Goal: Navigation & Orientation: Understand site structure

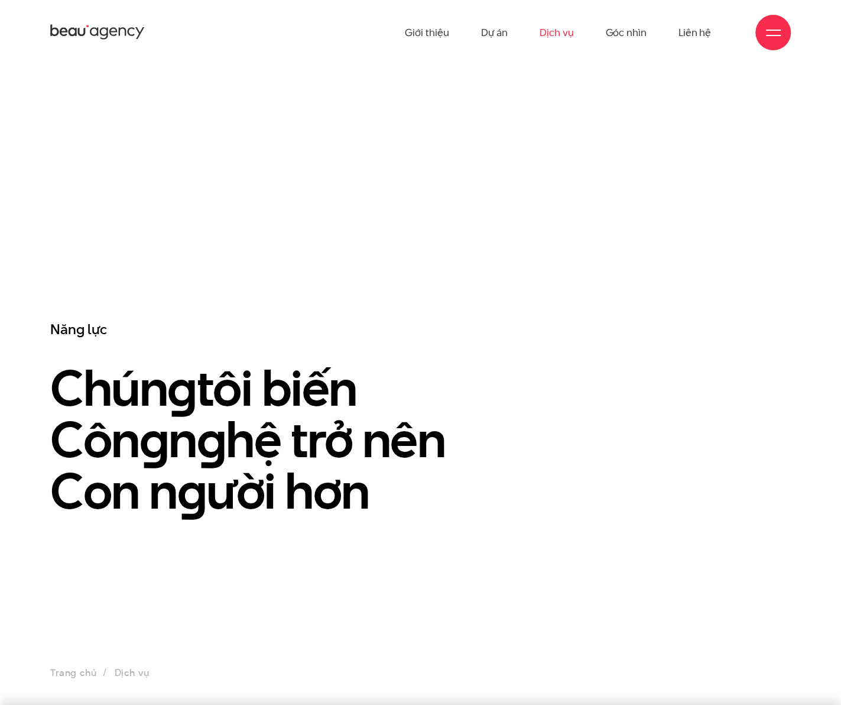
click at [116, 18] on div "Giới thiệu Dự án Dịch vụ Góc nhìn Liên hệ" at bounding box center [420, 32] width 741 height 65
click at [117, 41] on icon at bounding box center [97, 32] width 95 height 18
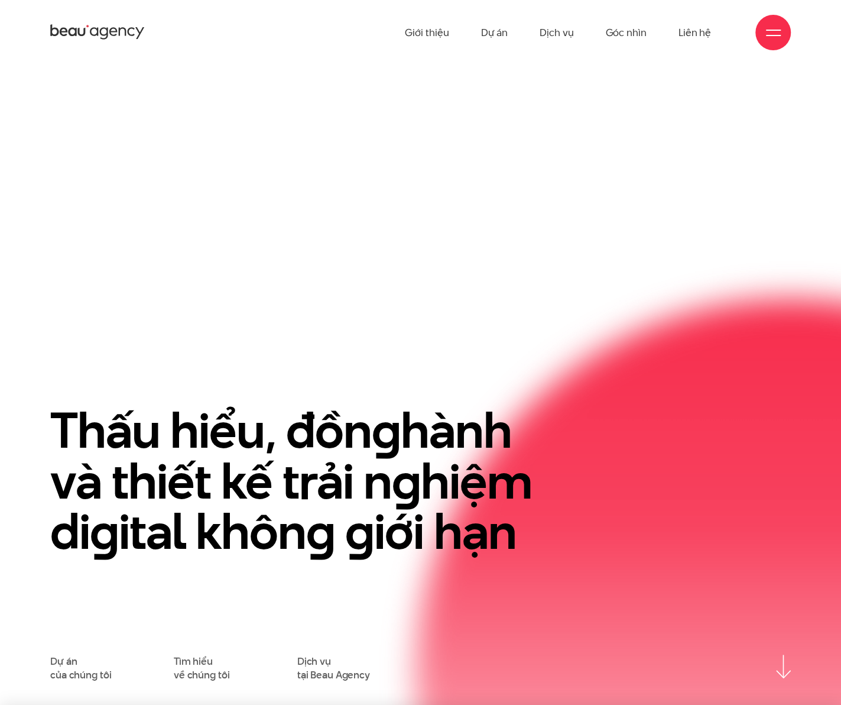
click at [777, 35] on span at bounding box center [773, 35] width 15 height 1
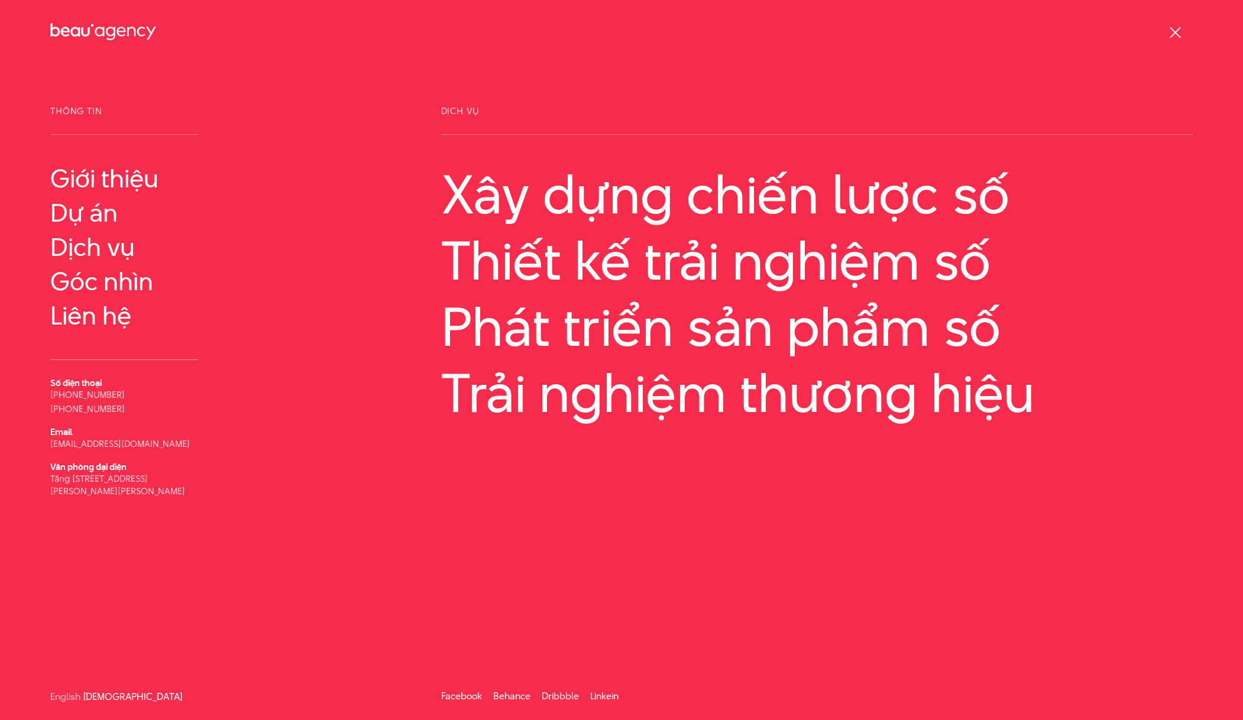
click at [759, 62] on div "Giới thiệu Dự án Dịch vụ Góc nhìn Liên hệ" at bounding box center [621, 32] width 1142 height 65
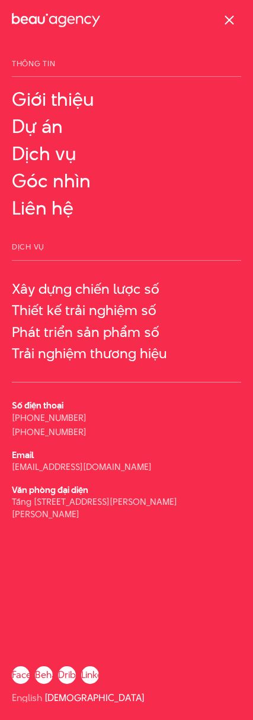
click at [248, 328] on div "Thông tin Giới thiệu Dự án Số điện thoại Email" at bounding box center [126, 380] width 253 height 643
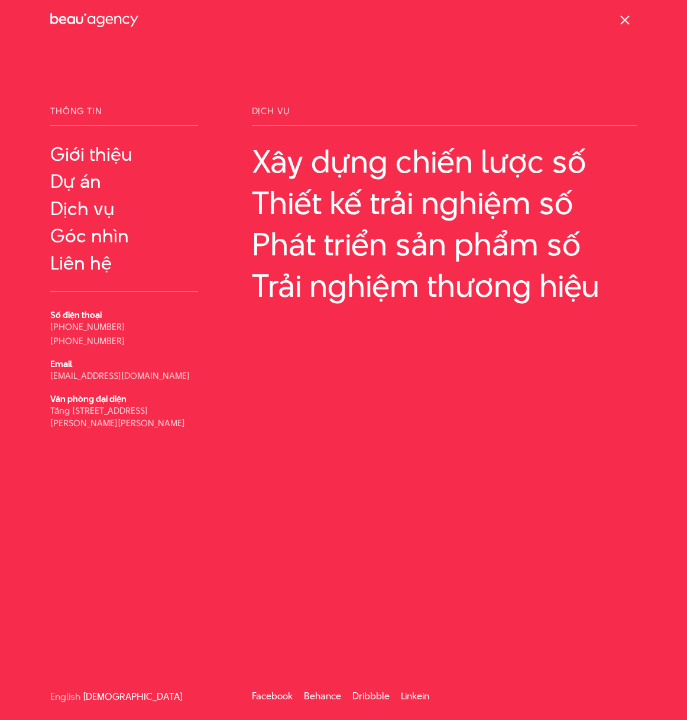
click at [636, 24] on div at bounding box center [625, 21] width 24 height 24
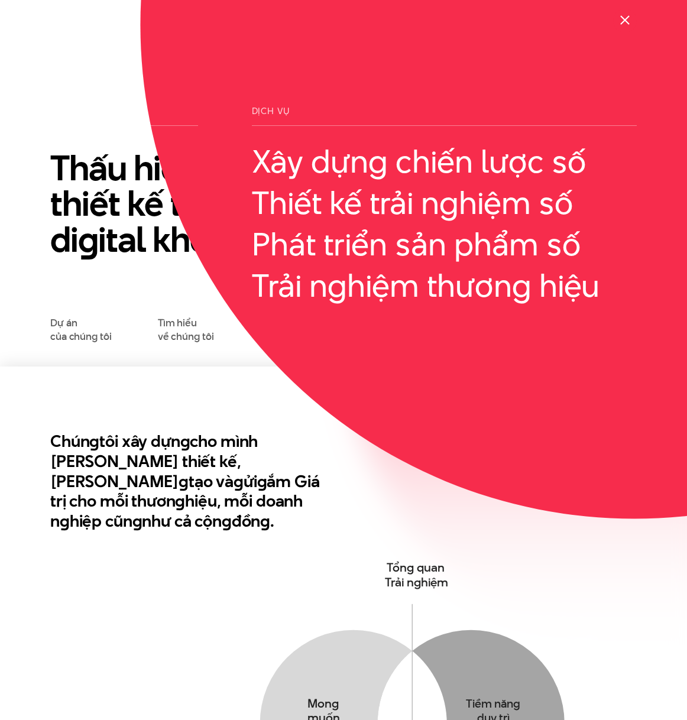
click at [631, 23] on div at bounding box center [625, 21] width 24 height 24
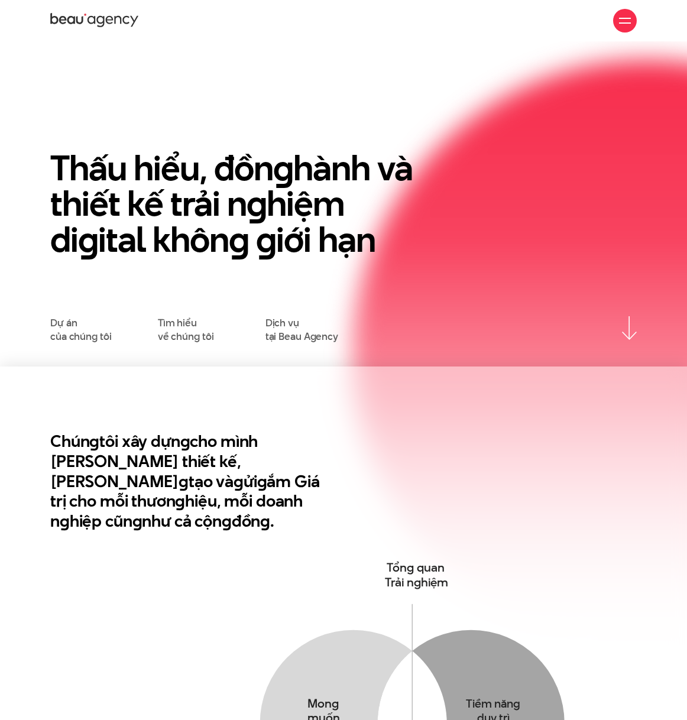
click at [629, 24] on div at bounding box center [625, 21] width 12 height 12
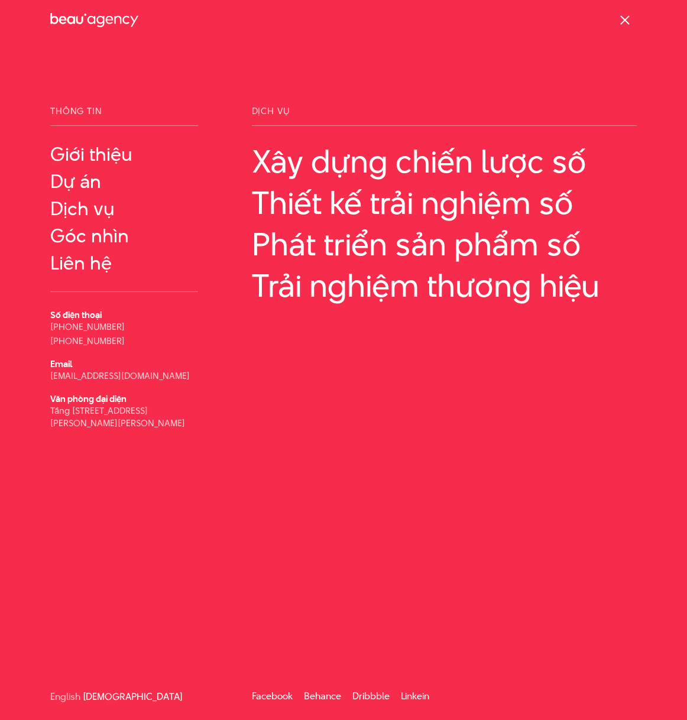
click at [629, 23] on span at bounding box center [624, 19] width 9 height 9
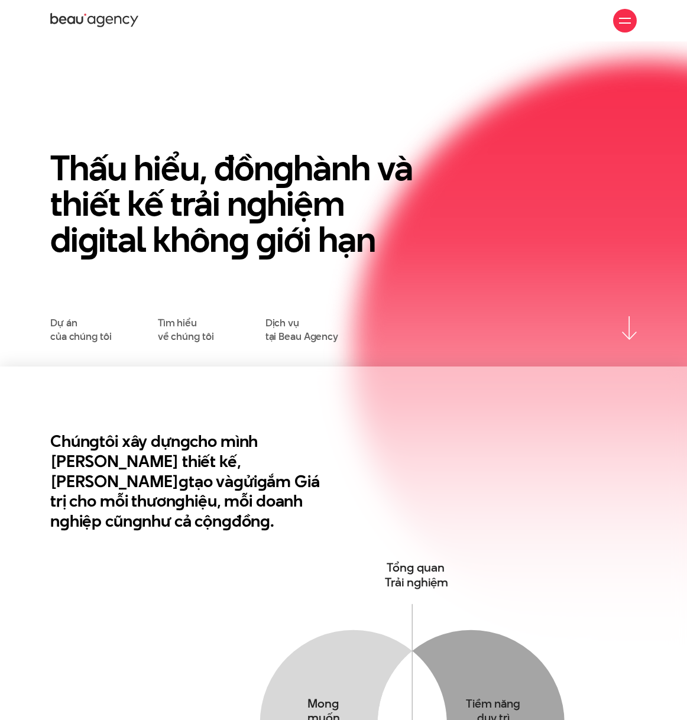
click at [633, 27] on div at bounding box center [625, 21] width 24 height 24
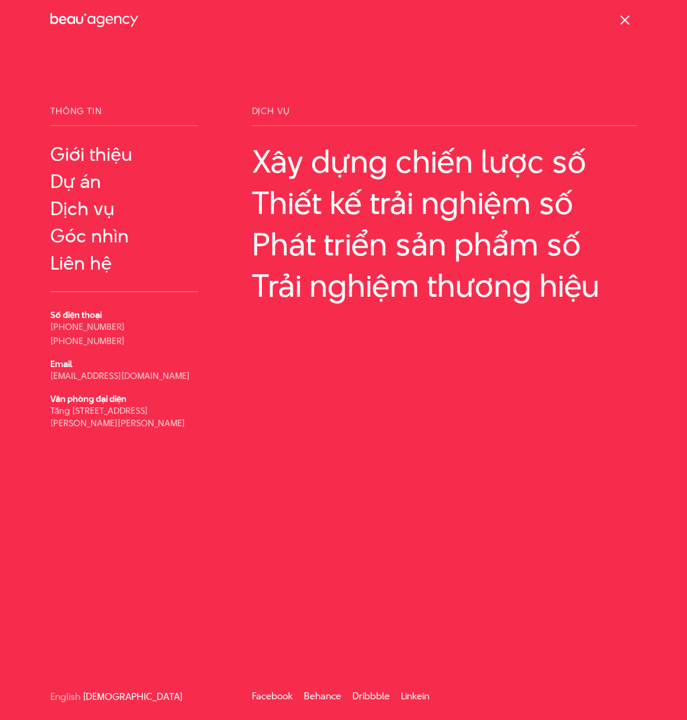
click at [632, 21] on div at bounding box center [625, 21] width 24 height 24
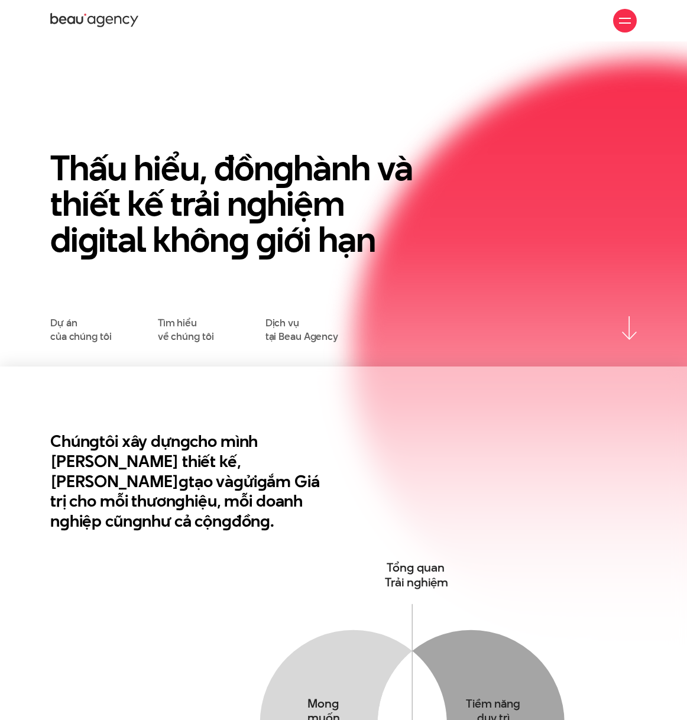
click at [631, 16] on div at bounding box center [625, 21] width 24 height 24
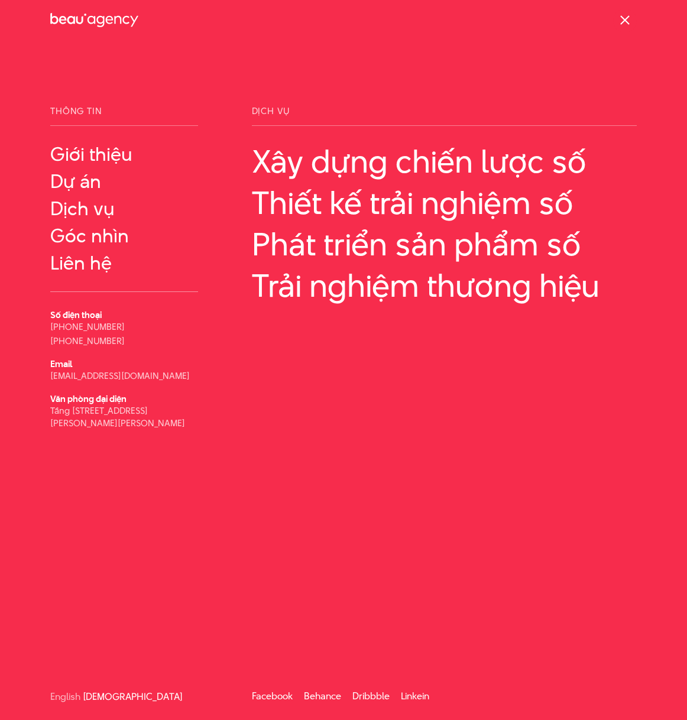
click at [629, 20] on div at bounding box center [625, 21] width 12 height 12
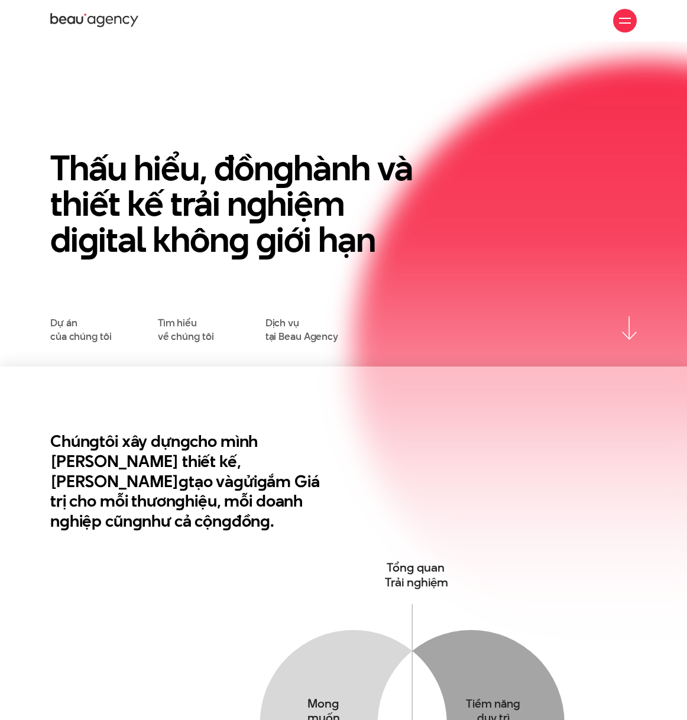
click at [624, 29] on div at bounding box center [625, 21] width 24 height 24
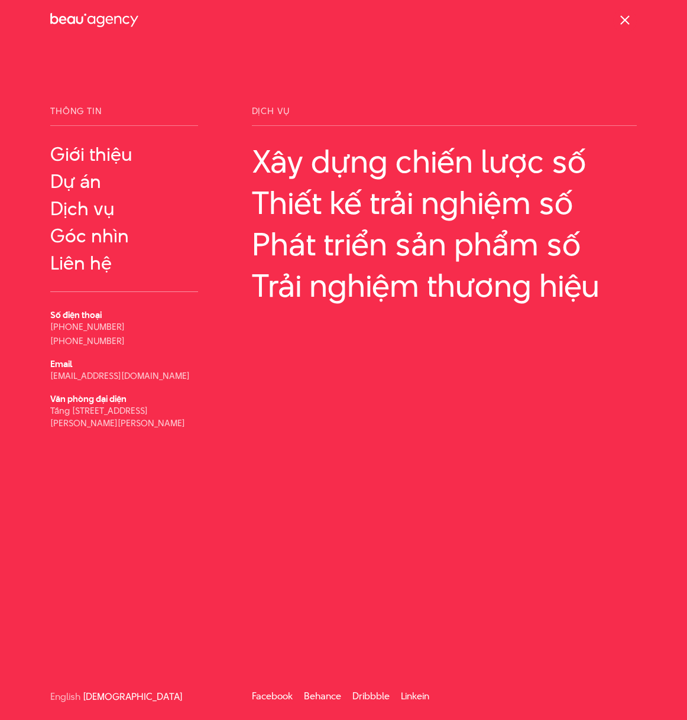
click at [630, 20] on div at bounding box center [625, 21] width 12 height 12
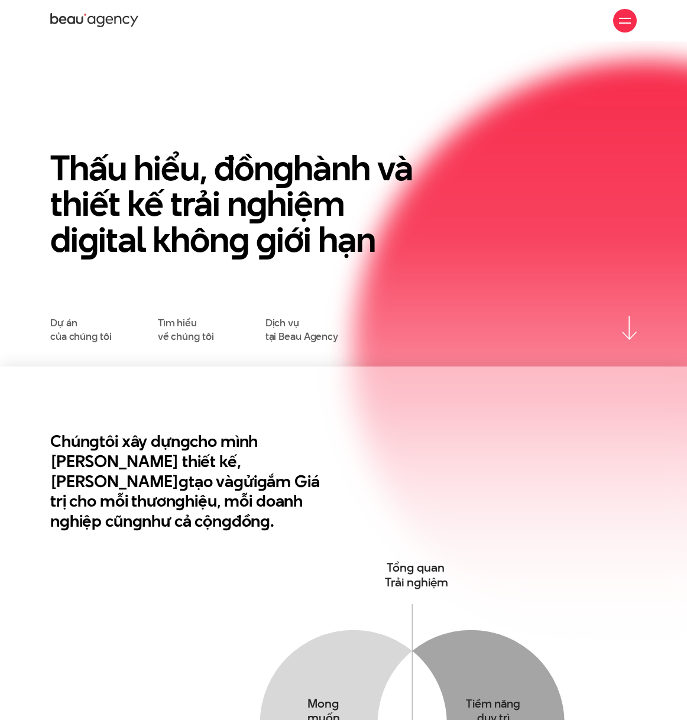
click at [630, 18] on span at bounding box center [625, 18] width 12 height 1
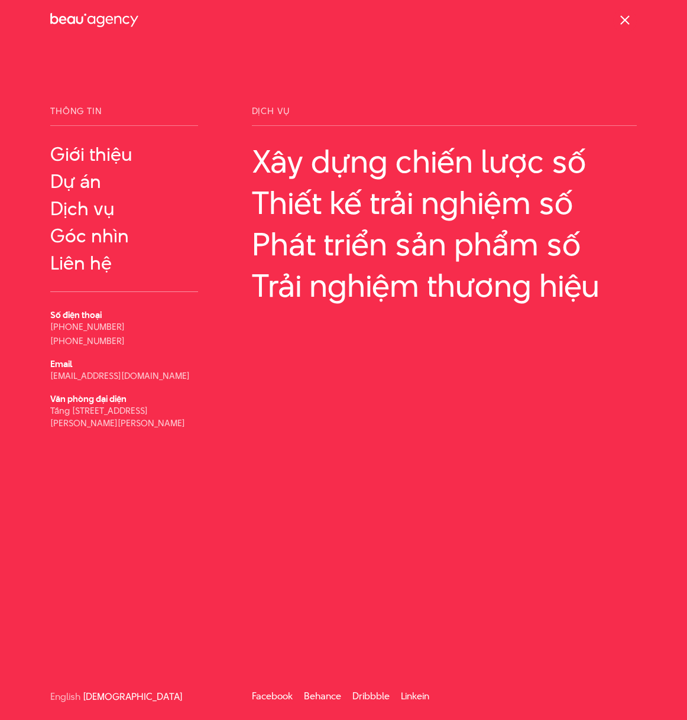
click at [630, 18] on div at bounding box center [625, 21] width 12 height 12
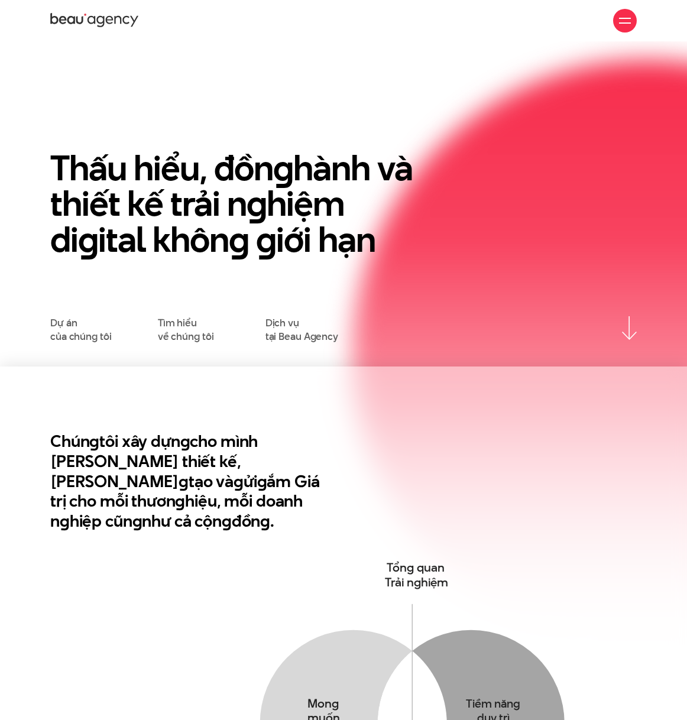
click at [627, 23] on span at bounding box center [625, 22] width 12 height 1
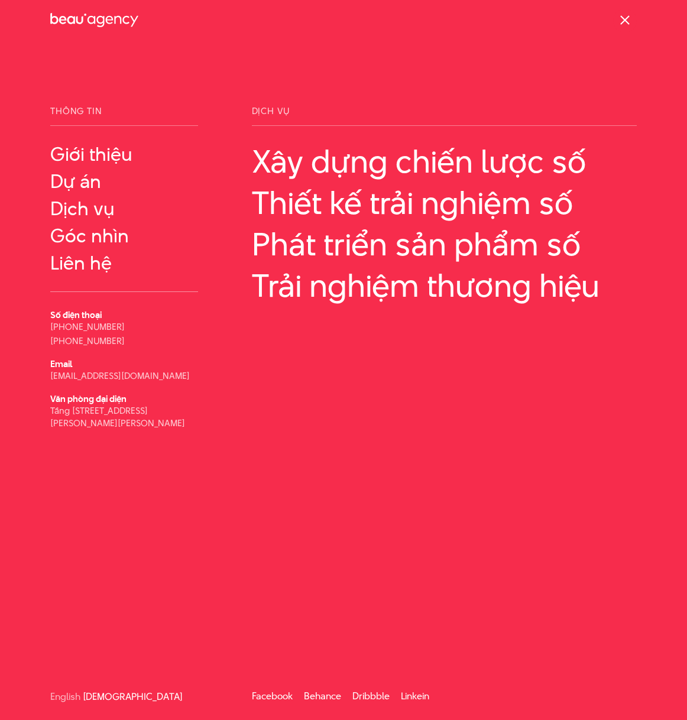
click at [629, 24] on span at bounding box center [624, 19] width 9 height 9
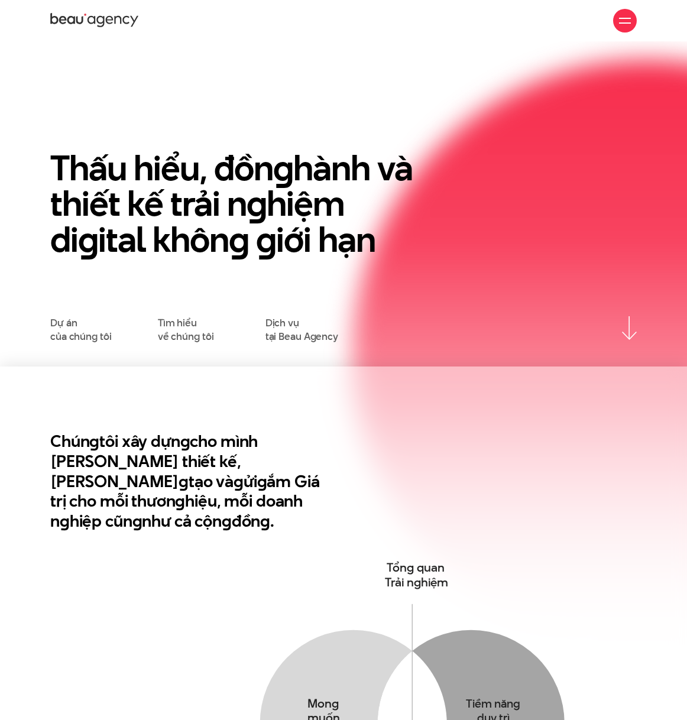
click at [628, 18] on span at bounding box center [625, 18] width 12 height 1
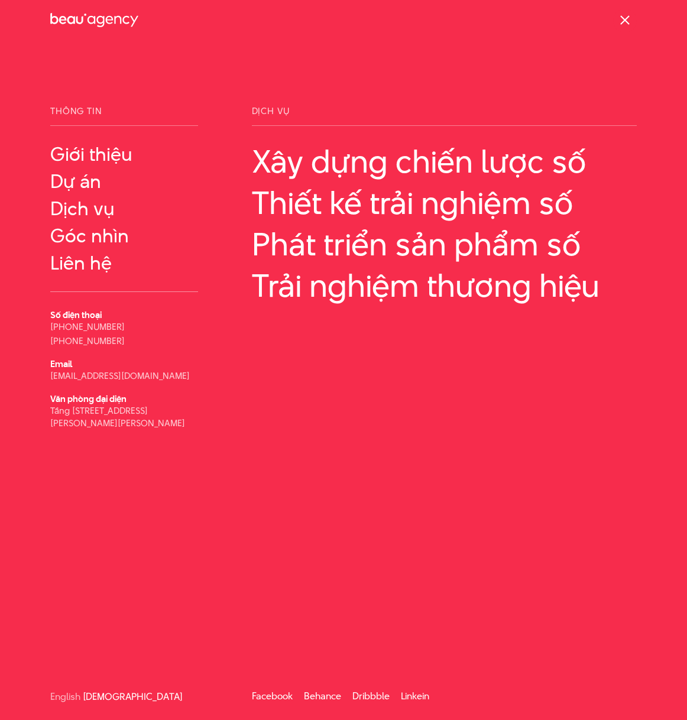
click at [625, 20] on span at bounding box center [624, 19] width 9 height 9
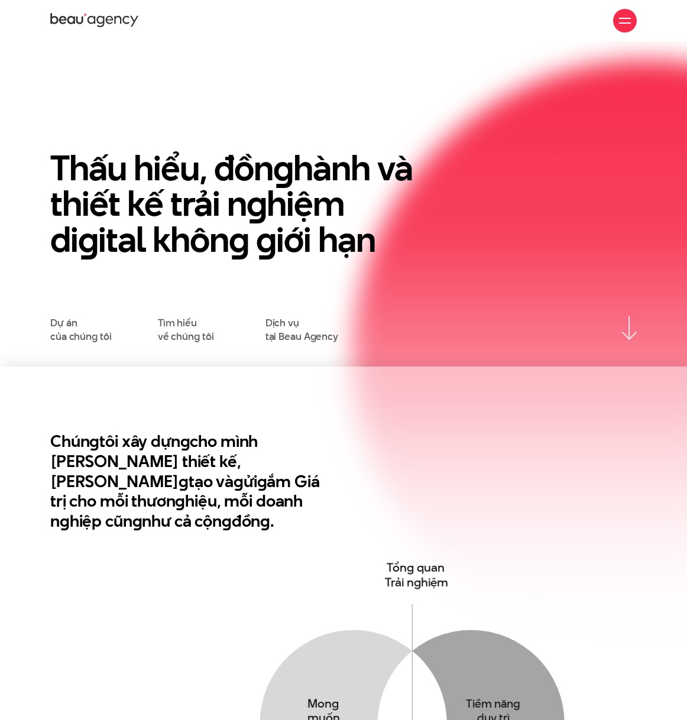
click at [632, 11] on div at bounding box center [625, 21] width 24 height 24
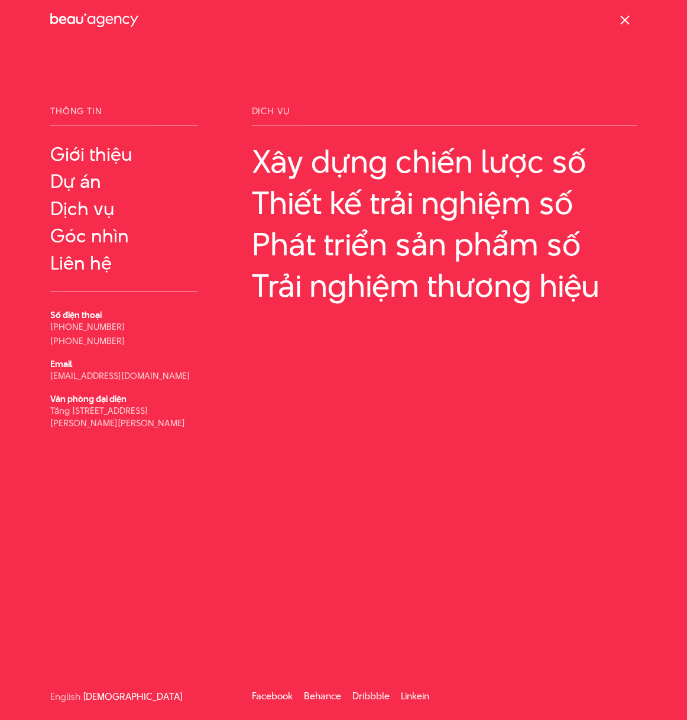
click at [618, 24] on div at bounding box center [625, 21] width 24 height 24
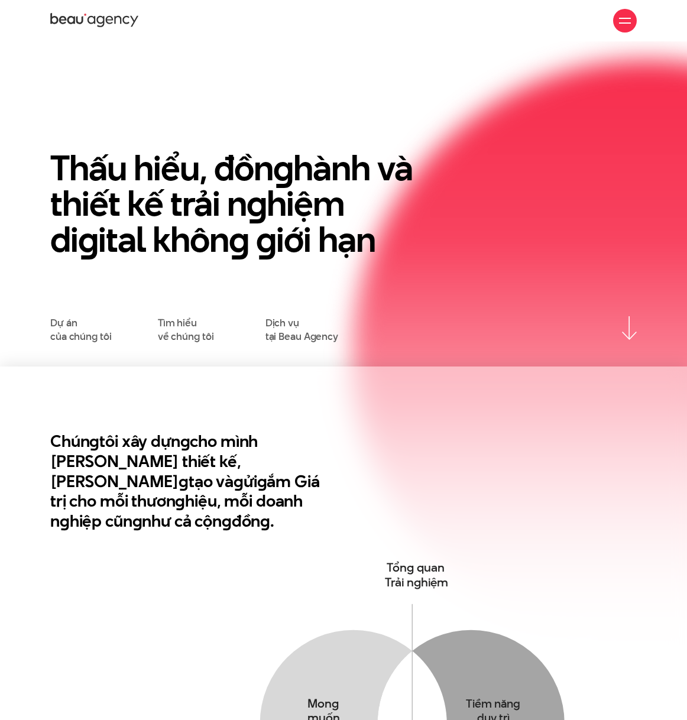
click at [618, 24] on div at bounding box center [625, 21] width 24 height 24
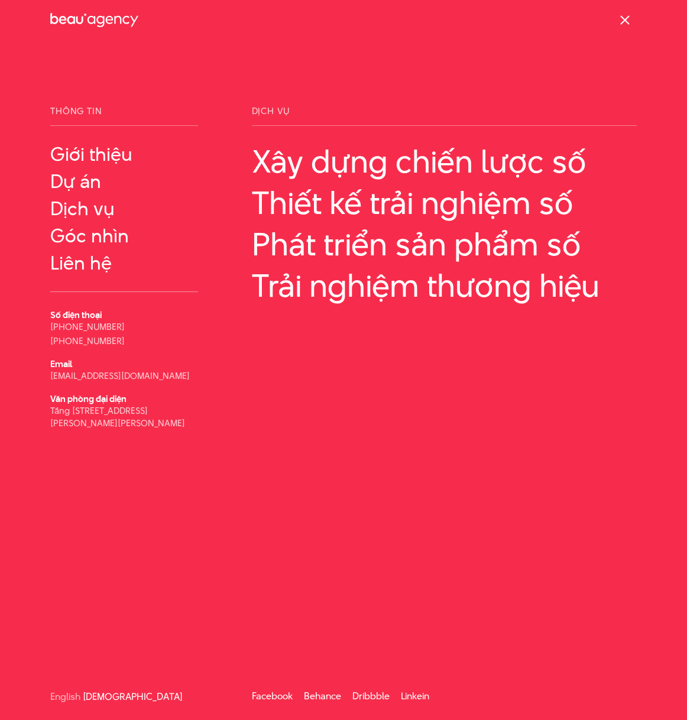
click at [618, 24] on div at bounding box center [625, 21] width 24 height 24
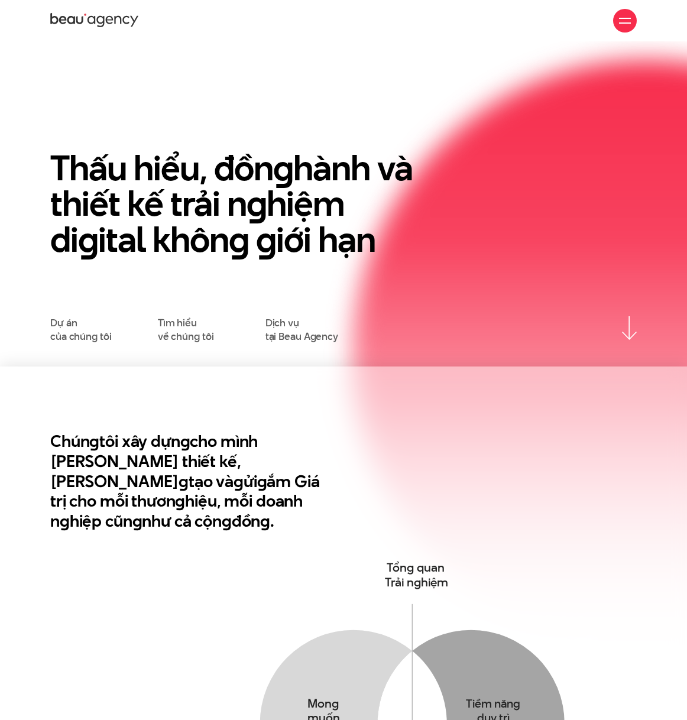
click at [618, 24] on div at bounding box center [625, 21] width 24 height 24
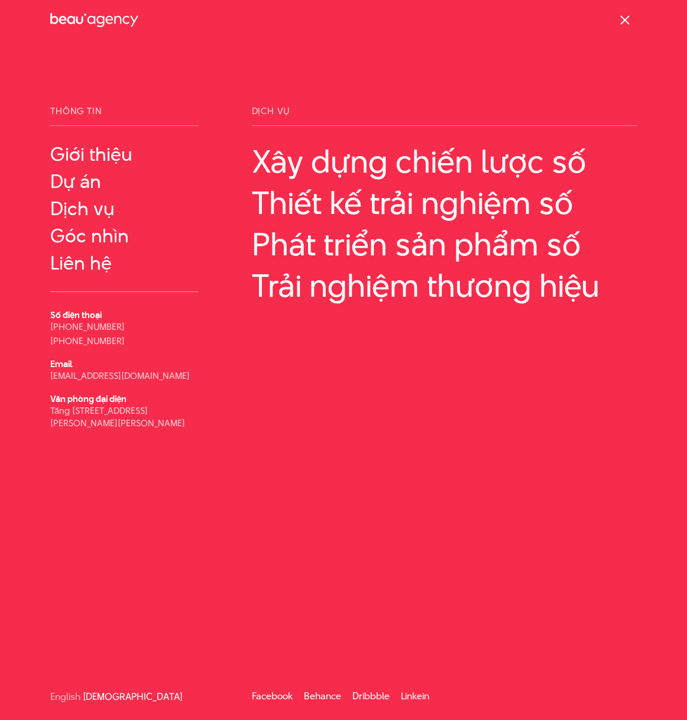
click at [618, 24] on div at bounding box center [625, 21] width 24 height 24
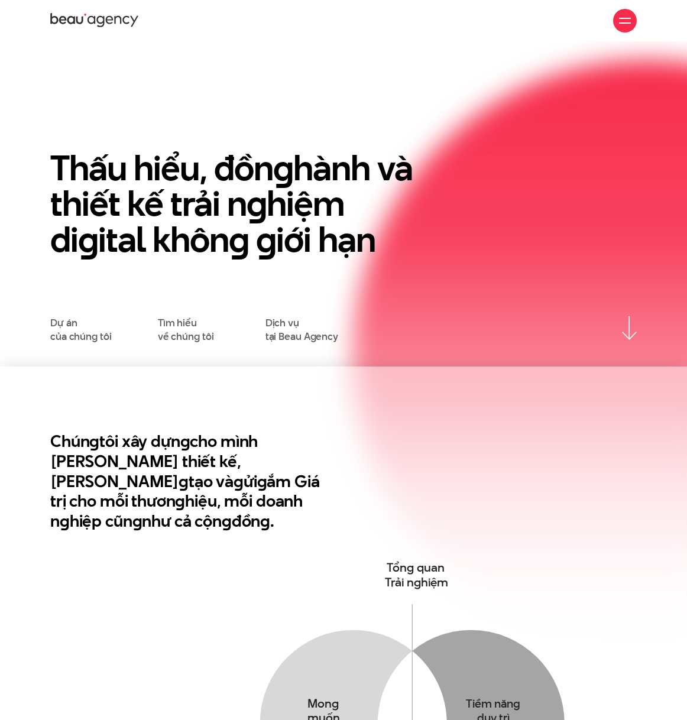
click at [618, 24] on div at bounding box center [625, 21] width 24 height 24
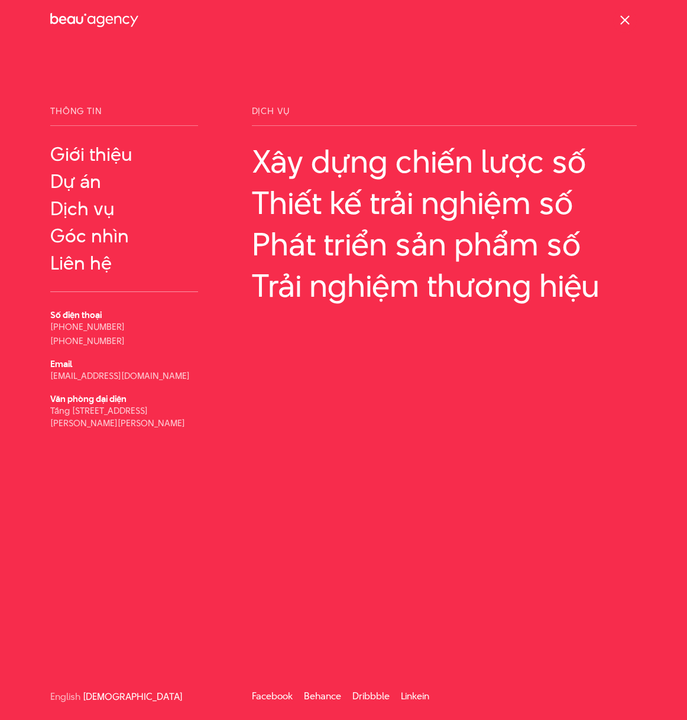
click at [618, 24] on div at bounding box center [625, 21] width 24 height 24
